Goal: Information Seeking & Learning: Check status

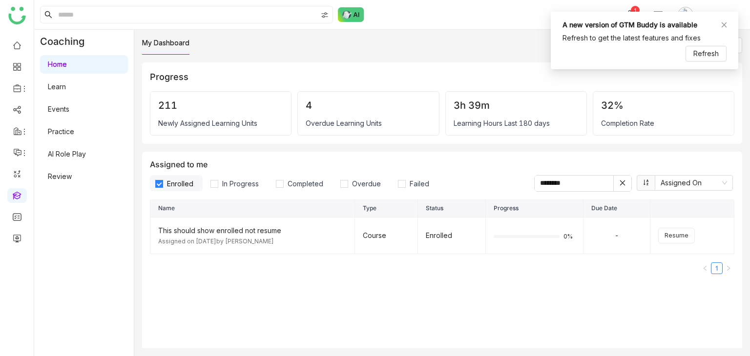
click at [78, 158] on link "AI Role Play" at bounding box center [67, 154] width 38 height 8
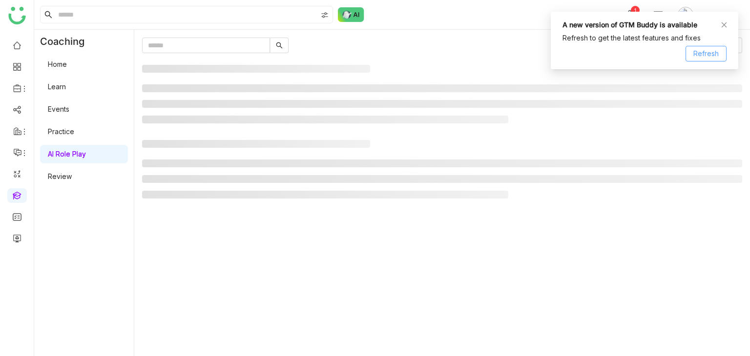
click at [715, 46] on button "Refresh" at bounding box center [705, 54] width 41 height 16
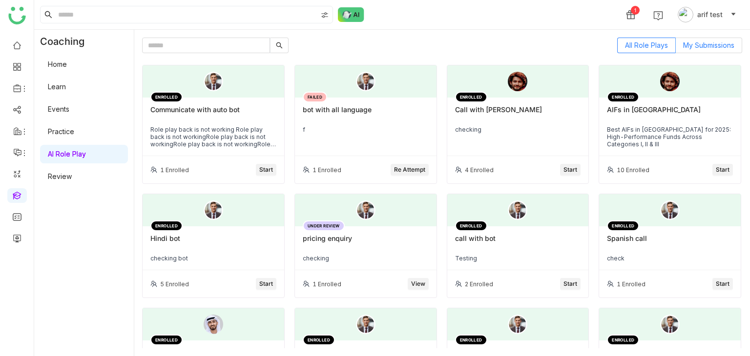
click at [698, 45] on span "My Submissions" at bounding box center [708, 45] width 51 height 8
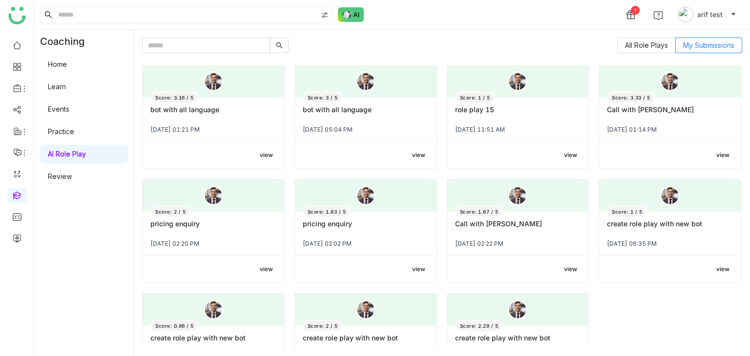
click at [239, 111] on div "bot with all language" at bounding box center [213, 113] width 126 height 17
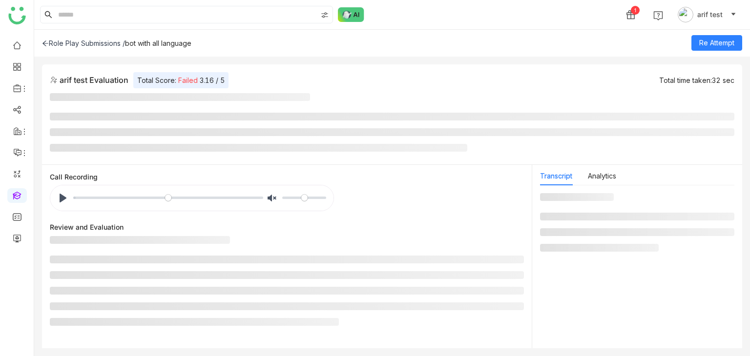
click at [44, 43] on icon at bounding box center [45, 43] width 7 height 7
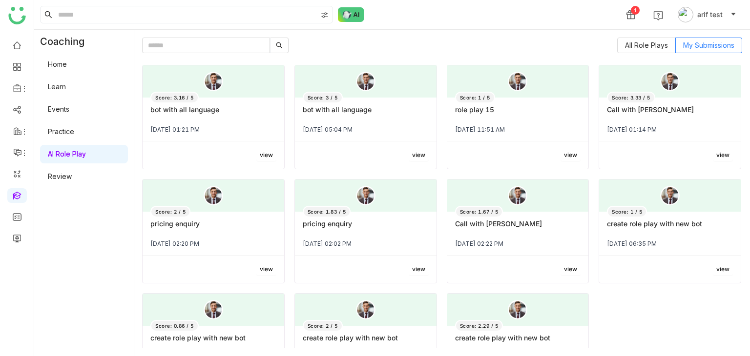
click at [262, 159] on span "view" at bounding box center [266, 155] width 13 height 9
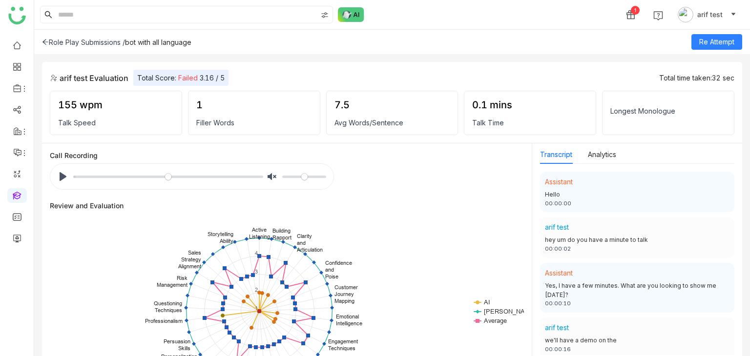
click at [649, 107] on div "Longest Monologue" at bounding box center [668, 111] width 116 height 8
drag, startPoint x: 729, startPoint y: 77, endPoint x: 709, endPoint y: 77, distance: 20.0
click at [709, 77] on div "Total time taken: 32 sec" at bounding box center [696, 78] width 75 height 8
click at [501, 72] on div "arif test Evaluation Total Score: Failed 3.16 / 5 Total time taken: 32 sec" at bounding box center [392, 78] width 684 height 16
drag, startPoint x: 211, startPoint y: 76, endPoint x: 202, endPoint y: 78, distance: 9.5
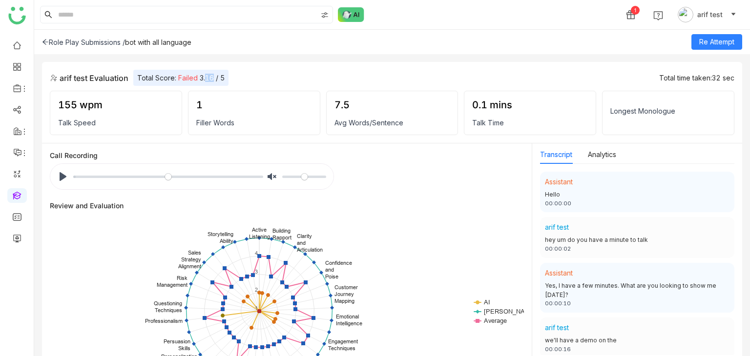
click at [202, 78] on div "Total Score: Failed 3.16 / 5" at bounding box center [180, 78] width 95 height 16
click at [319, 68] on div "arif test Evaluation Total Score: Failed 3.16 / 5 Total time taken: 32 sec 155 …" at bounding box center [392, 103] width 700 height 82
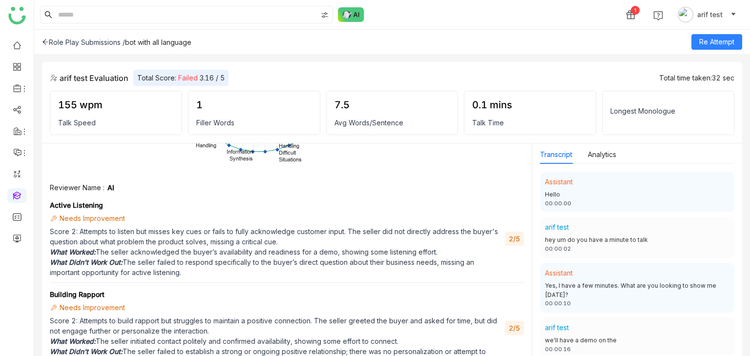
scroll to position [62, 0]
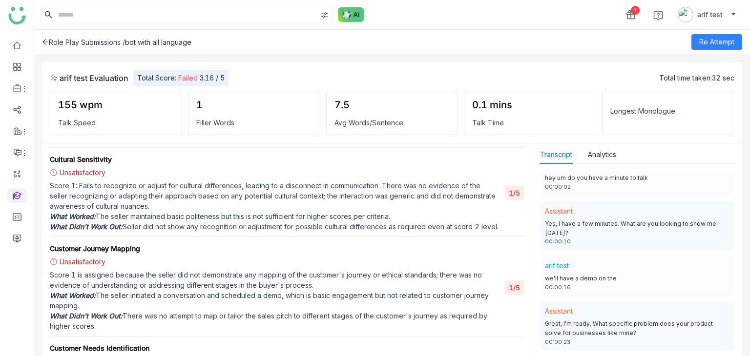
click at [611, 132] on div "Longest Monologue" at bounding box center [668, 113] width 132 height 44
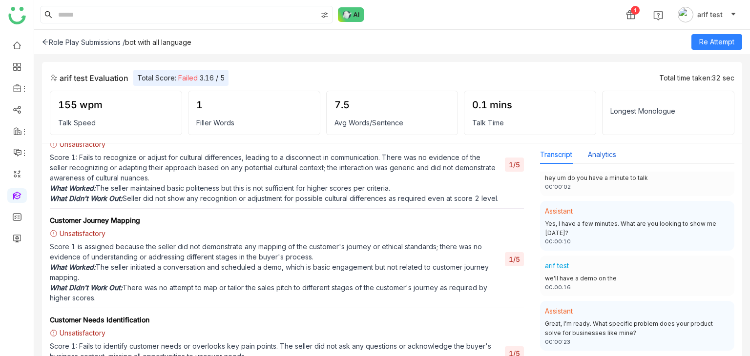
click at [606, 154] on button "Analytics" at bounding box center [602, 154] width 28 height 11
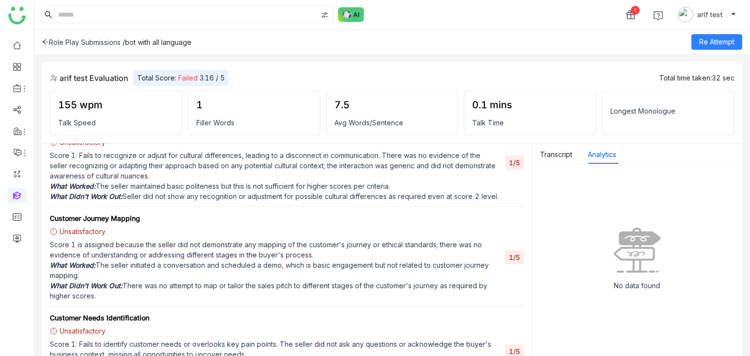
scroll to position [925, 0]
click at [539, 159] on div "Transcript Analytics Assistant Hello 00:00:00 arif test hey um do you have a mi…" at bounding box center [637, 251] width 210 height 214
click at [560, 156] on button "Transcript" at bounding box center [556, 154] width 32 height 11
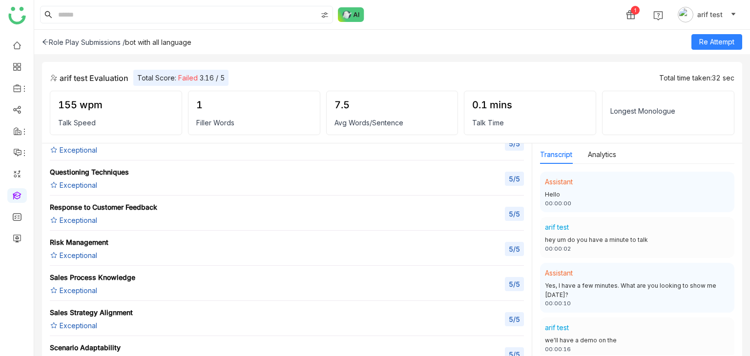
scroll to position [4557, 0]
click at [74, 155] on div "Exceptional" at bounding box center [76, 150] width 52 height 10
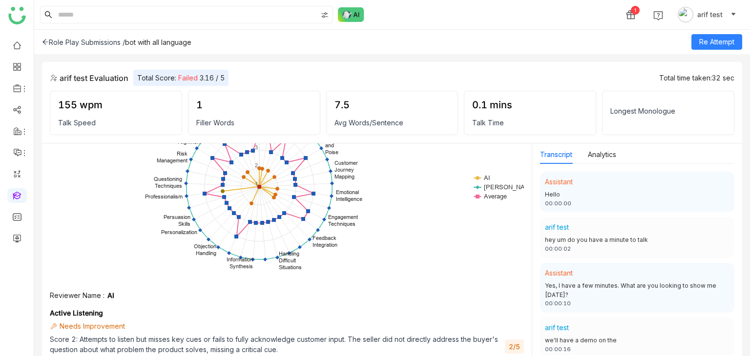
scroll to position [0, 0]
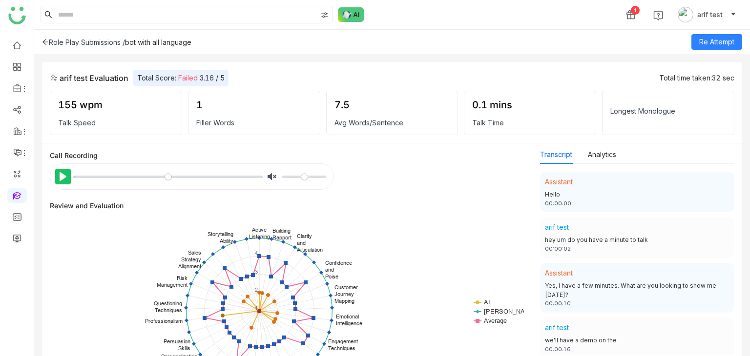
click at [62, 173] on button "Pause Play" at bounding box center [63, 177] width 16 height 16
click at [76, 68] on div "arif test Evaluation Total Score: Failed 3.16 / 5 Total time taken: 32 sec 155 …" at bounding box center [392, 103] width 700 height 82
click at [77, 69] on div "arif test Evaluation Total Score: Failed 3.16 / 5 Total time taken: 32 sec 155 …" at bounding box center [392, 103] width 700 height 82
click at [77, 70] on div "arif test Evaluation Total Score: Failed 3.16 / 5" at bounding box center [139, 78] width 179 height 16
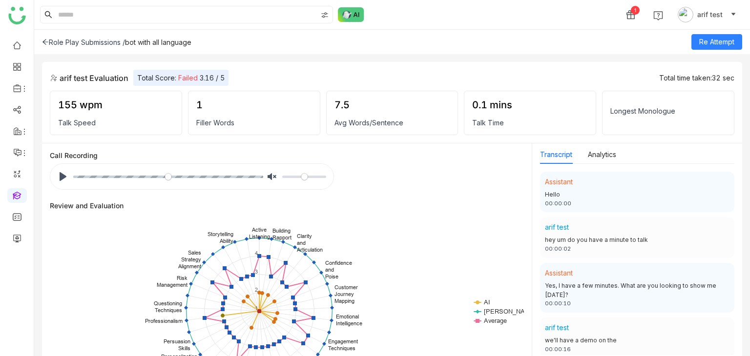
click at [48, 40] on icon at bounding box center [45, 42] width 7 height 7
